Goal: Obtain resource: Obtain resource

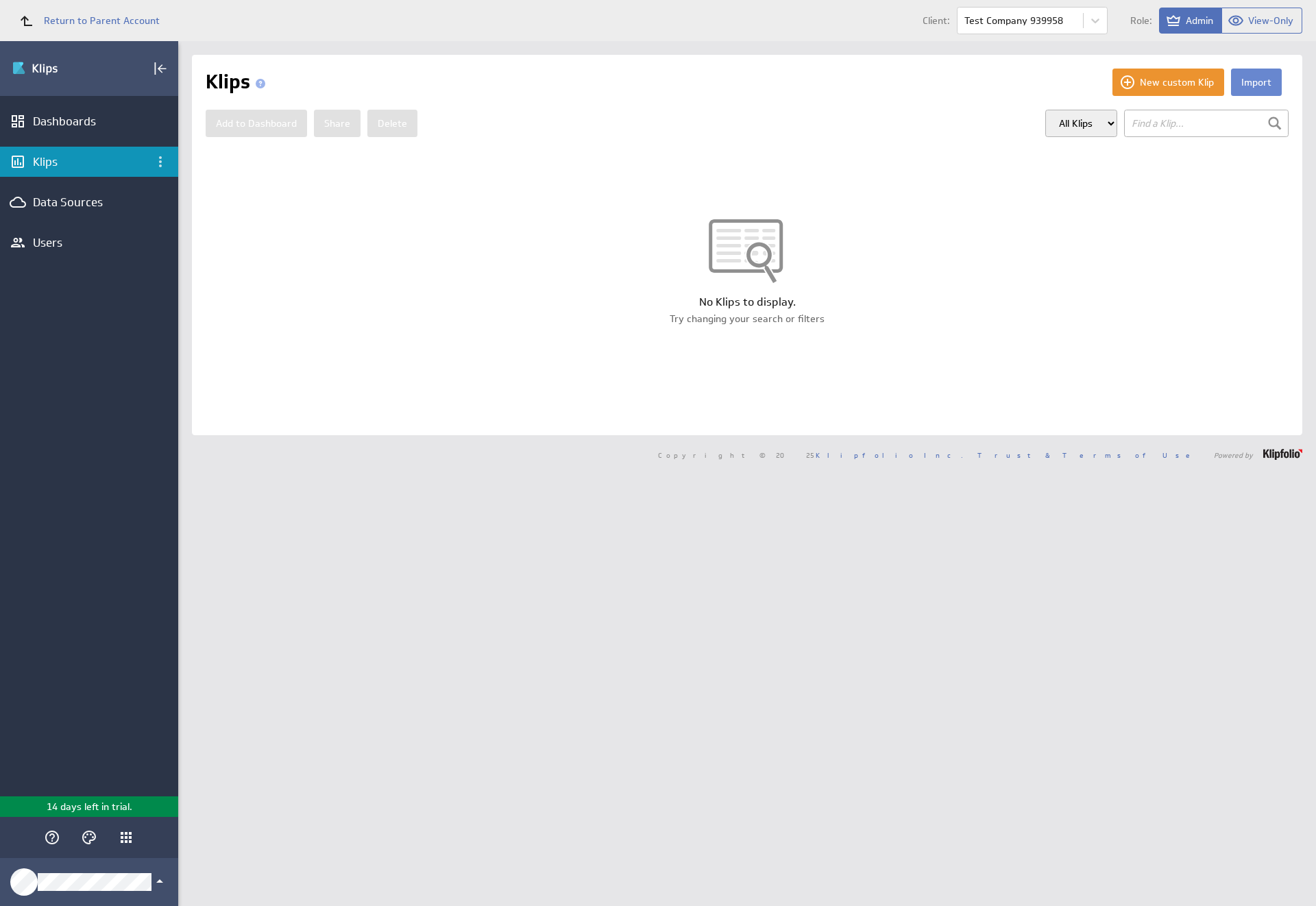
click at [1246, 82] on button "Import" at bounding box center [1256, 82] width 51 height 28
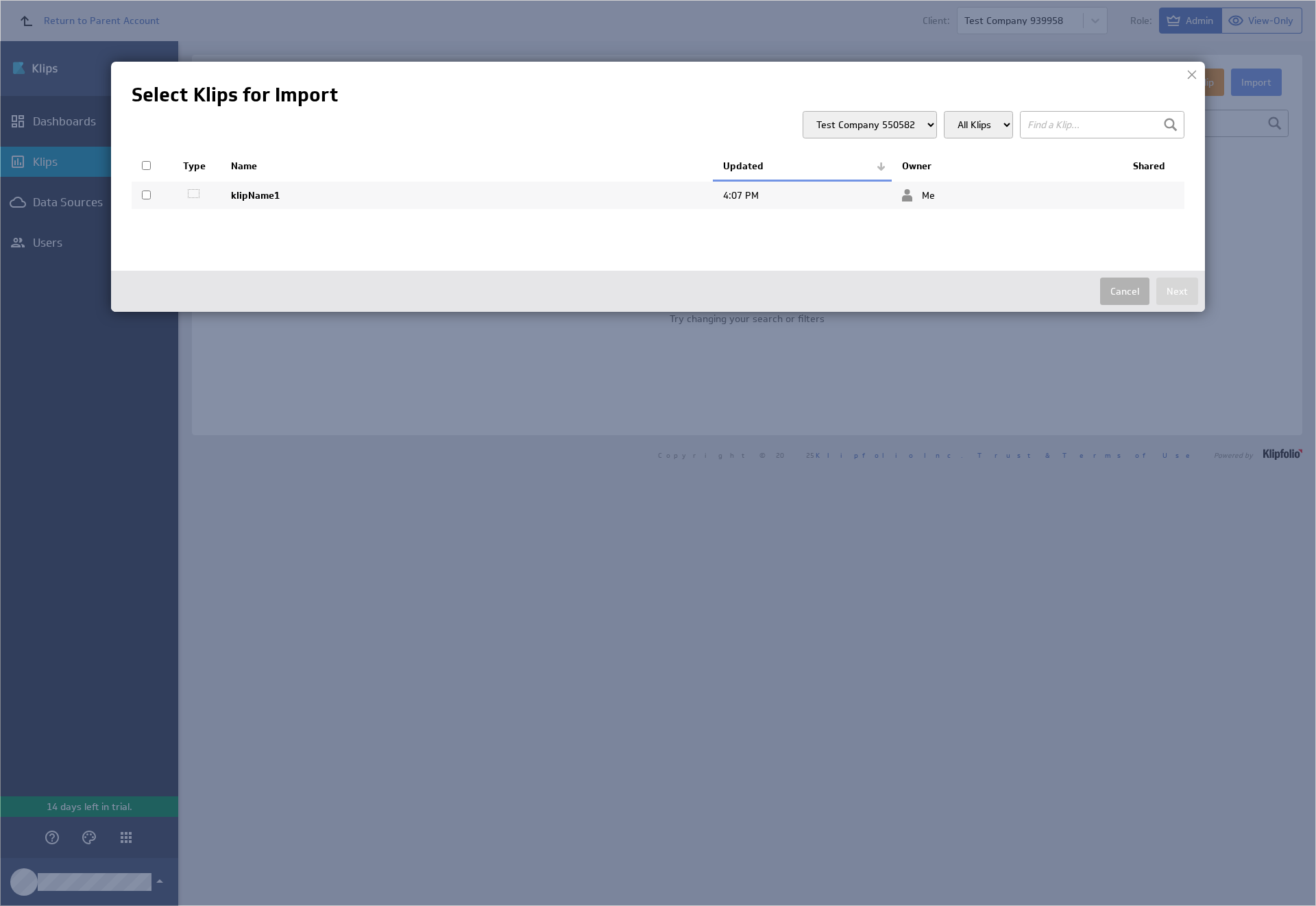
click at [146, 195] on input "checkbox" at bounding box center [146, 195] width 9 height 9
checkbox input "true"
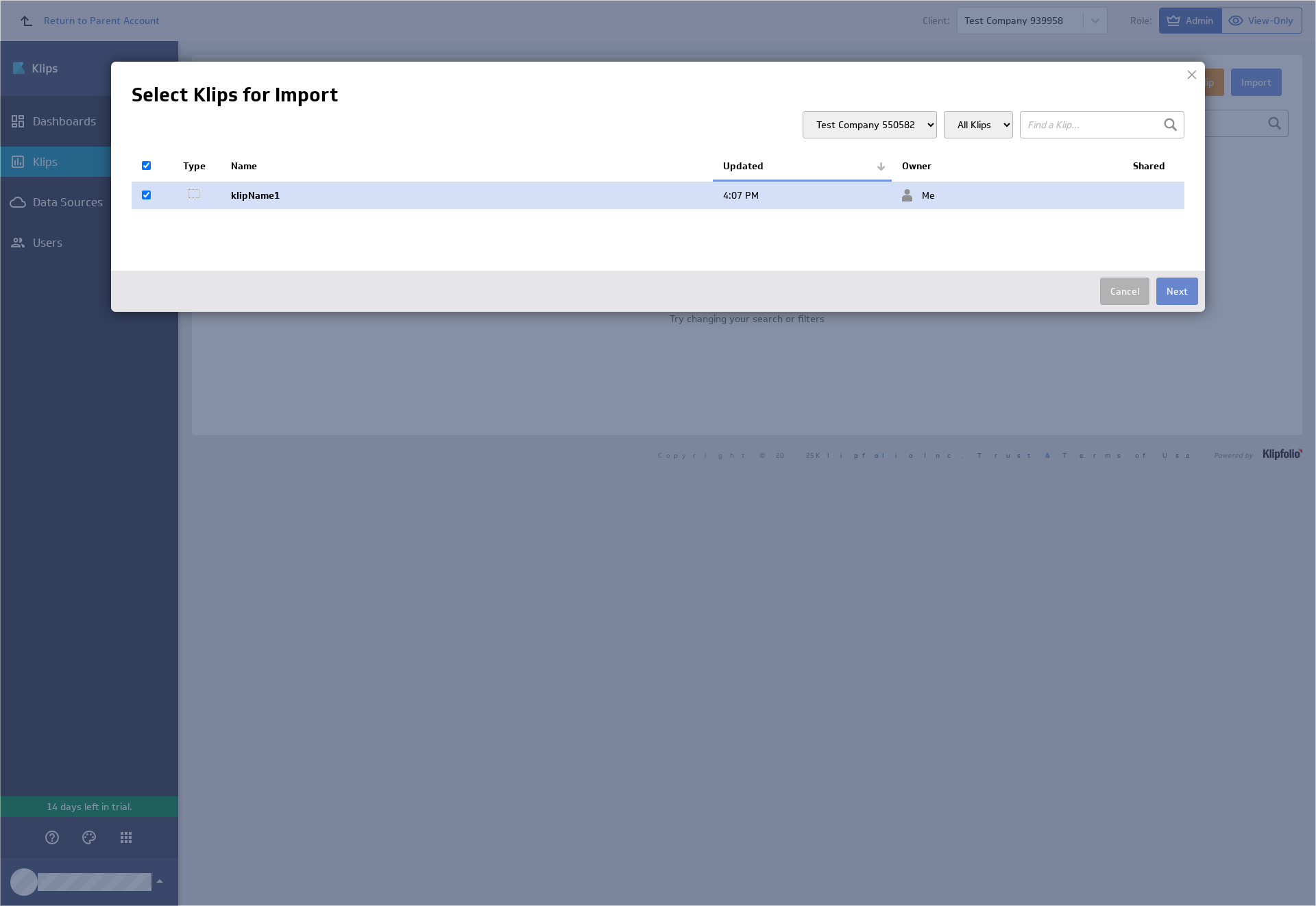
click at [1177, 291] on button "Next" at bounding box center [1177, 291] width 42 height 28
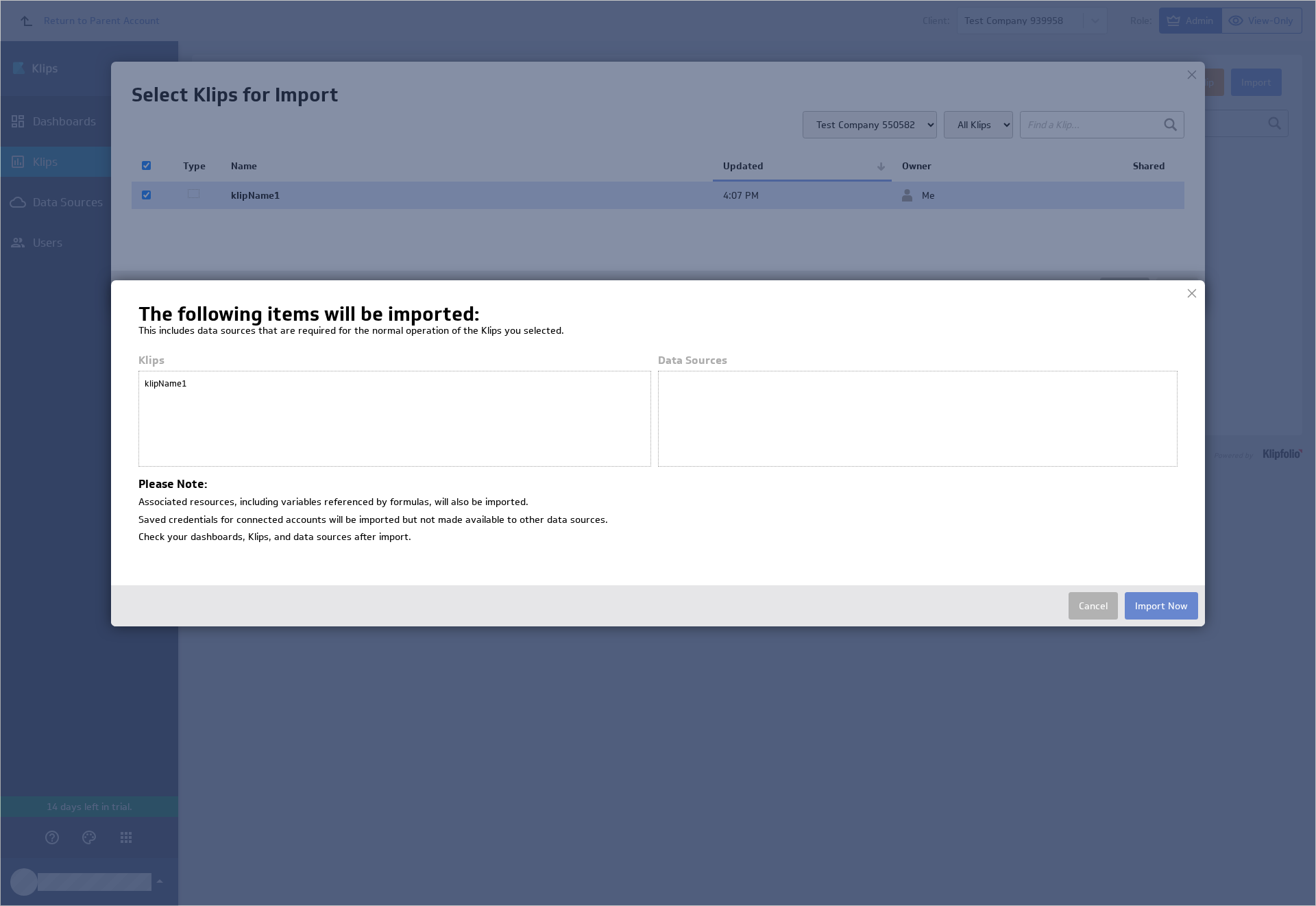
click at [1161, 605] on button "Import Now" at bounding box center [1161, 606] width 73 height 28
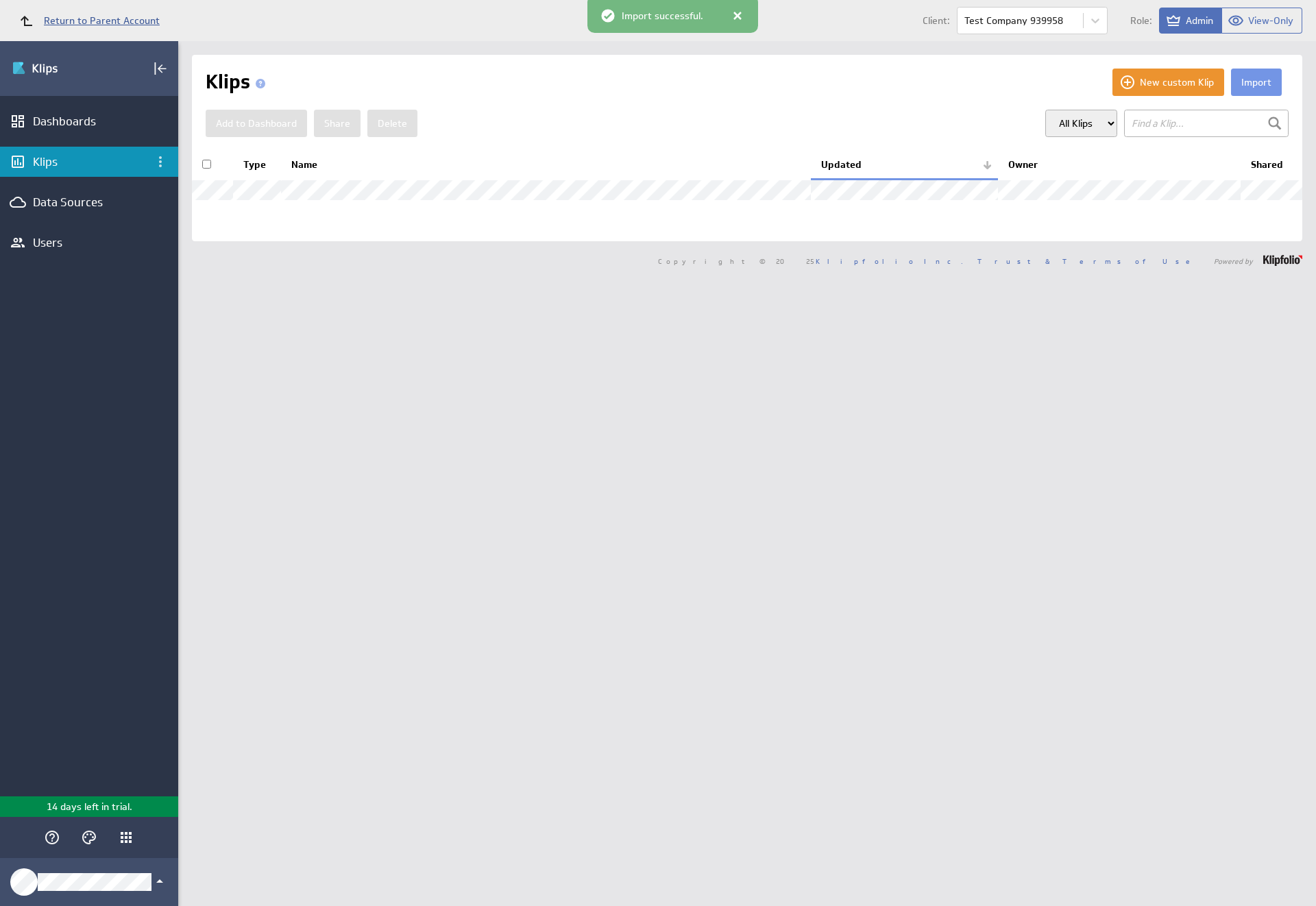
click at [83, 20] on span "Return to Parent Account" at bounding box center [102, 20] width 116 height 9
